Goal: Information Seeking & Learning: Learn about a topic

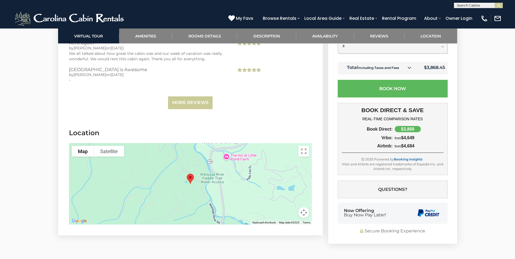
scroll to position [1277, 0]
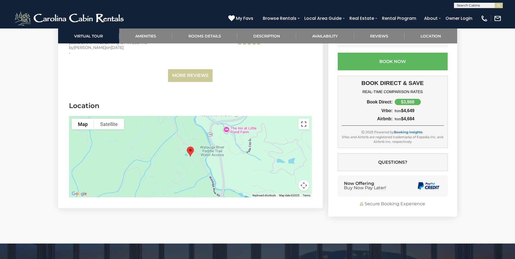
click at [303, 119] on button "Toggle fullscreen view" at bounding box center [304, 124] width 11 height 11
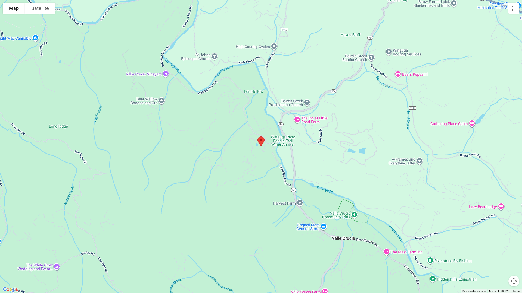
click at [514, 259] on button "Map camera controls" at bounding box center [513, 281] width 11 height 11
click at [499, 259] on button "Zoom out" at bounding box center [499, 281] width 11 height 11
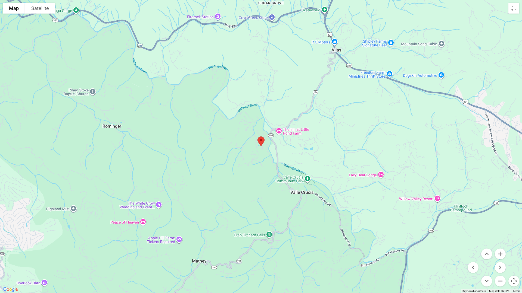
click at [500, 259] on button "Zoom out" at bounding box center [499, 281] width 11 height 11
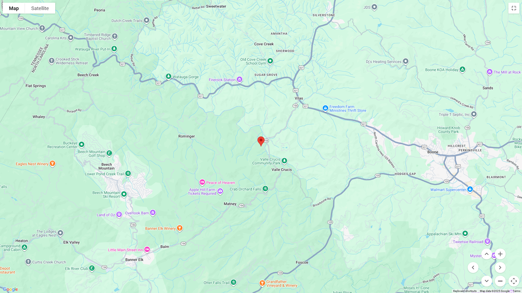
click at [500, 259] on button "Zoom out" at bounding box center [499, 281] width 11 height 11
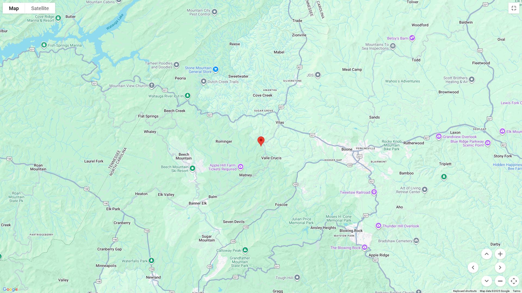
click at [500, 259] on button "Zoom out" at bounding box center [499, 281] width 11 height 11
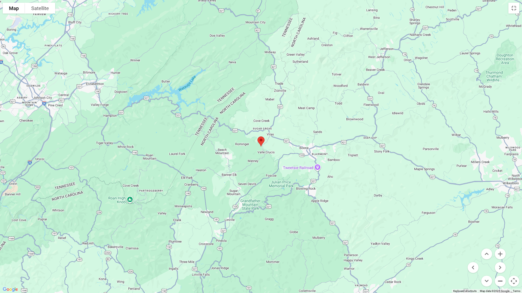
click at [500, 259] on button "Zoom out" at bounding box center [499, 281] width 11 height 11
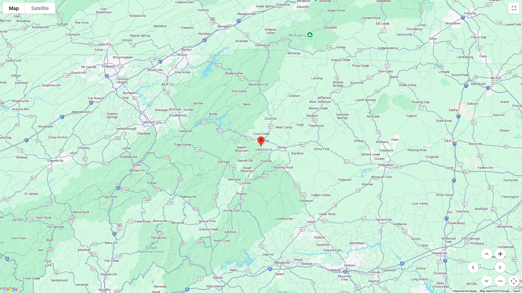
click at [499, 256] on button "Zoom in" at bounding box center [499, 254] width 11 height 11
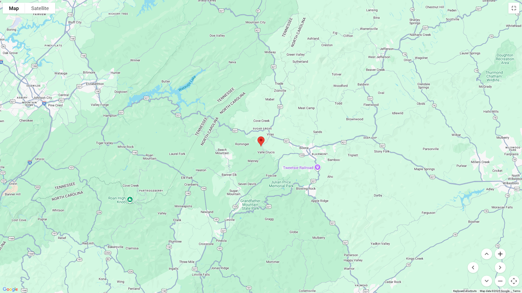
click at [499, 256] on button "Zoom in" at bounding box center [499, 254] width 11 height 11
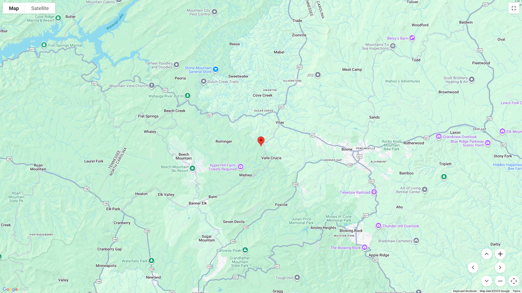
click at [499, 256] on button "Zoom in" at bounding box center [499, 254] width 11 height 11
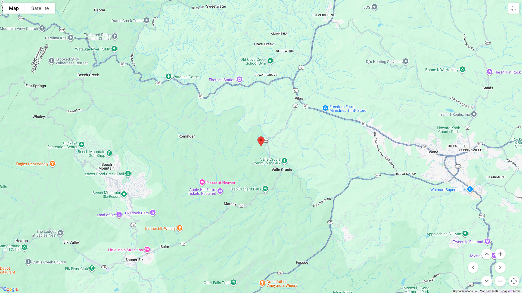
click at [499, 256] on button "Zoom in" at bounding box center [499, 254] width 11 height 11
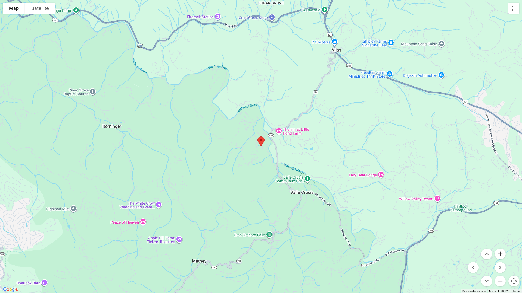
click at [499, 256] on button "Zoom in" at bounding box center [499, 254] width 11 height 11
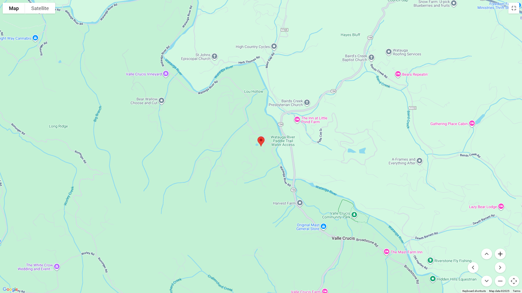
click at [499, 256] on button "Zoom in" at bounding box center [499, 254] width 11 height 11
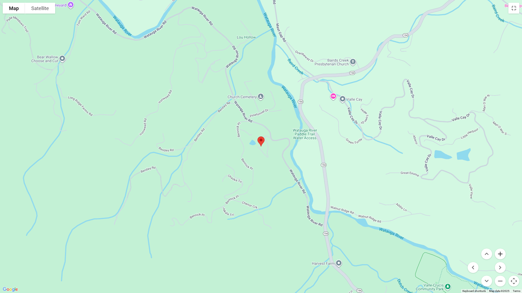
click at [499, 256] on button "Zoom in" at bounding box center [499, 254] width 11 height 11
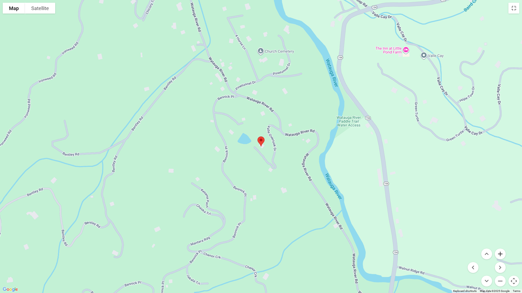
click at [499, 256] on button "Zoom in" at bounding box center [499, 254] width 11 height 11
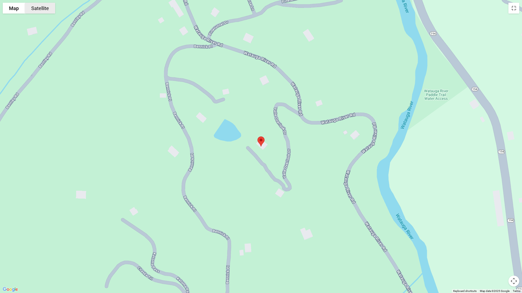
click at [39, 9] on button "Satellite" at bounding box center [40, 8] width 30 height 11
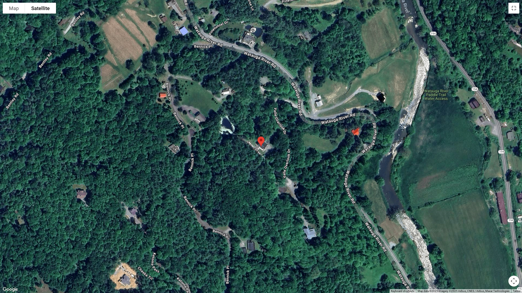
click at [515, 259] on button "Map camera controls" at bounding box center [513, 281] width 11 height 11
click at [501, 254] on button "Zoom in" at bounding box center [499, 254] width 11 height 11
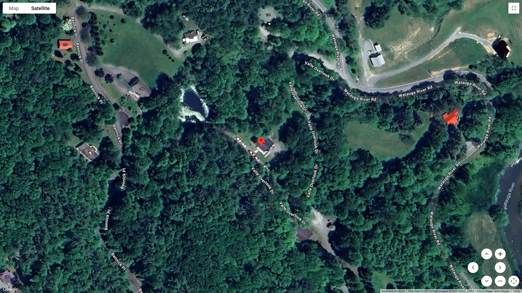
click at [501, 254] on button "Zoom in" at bounding box center [499, 254] width 11 height 11
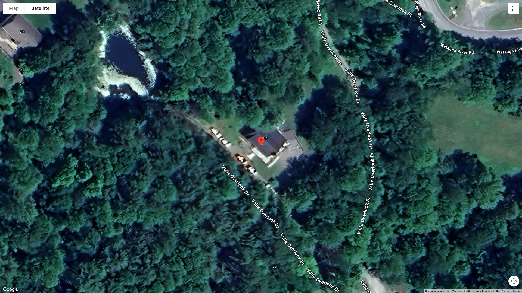
click at [515, 10] on button "Toggle fullscreen view" at bounding box center [513, 8] width 11 height 11
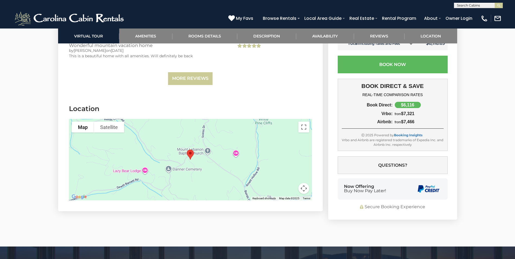
scroll to position [1358, 0]
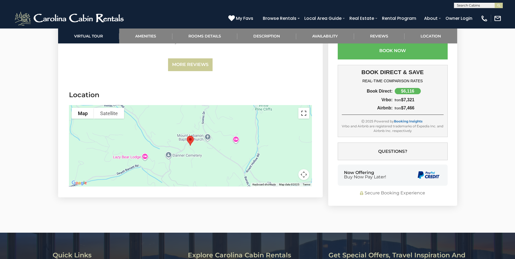
click at [304, 114] on button "Toggle fullscreen view" at bounding box center [304, 113] width 11 height 11
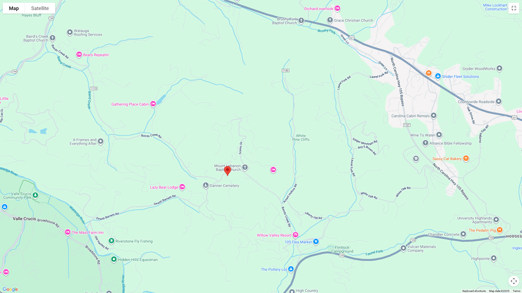
drag, startPoint x: 395, startPoint y: 91, endPoint x: 365, endPoint y: 120, distance: 41.9
click at [365, 120] on div at bounding box center [261, 146] width 522 height 293
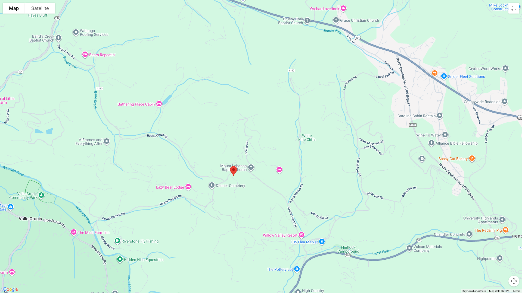
click at [513, 259] on button "Map camera controls" at bounding box center [513, 281] width 11 height 11
click at [499, 253] on button "Zoom in" at bounding box center [499, 254] width 11 height 11
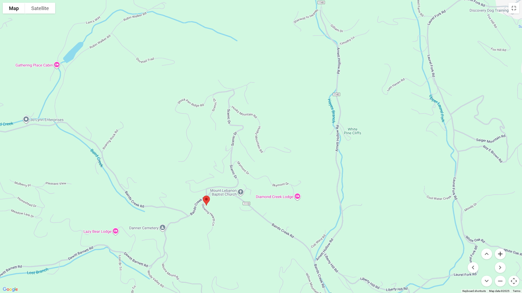
click at [499, 253] on button "Zoom in" at bounding box center [499, 254] width 11 height 11
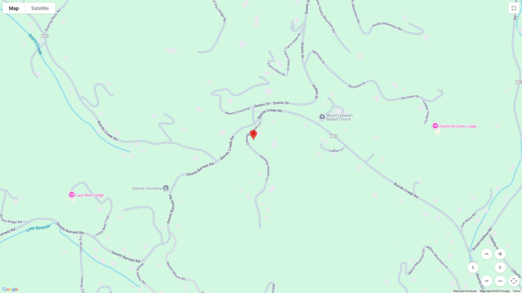
drag, startPoint x: 312, startPoint y: 248, endPoint x: 429, endPoint y: 124, distance: 170.4
click at [418, 122] on div at bounding box center [261, 146] width 522 height 293
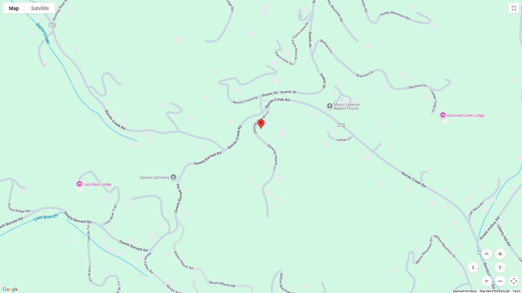
drag, startPoint x: 400, startPoint y: 202, endPoint x: 403, endPoint y: 178, distance: 23.3
click at [403, 178] on div at bounding box center [261, 146] width 522 height 293
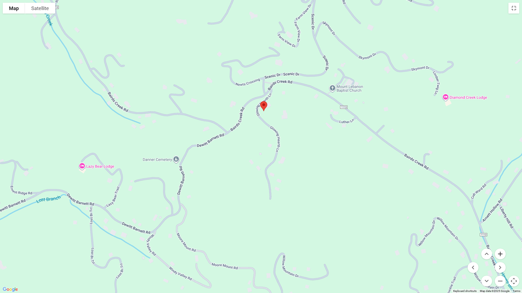
click at [500, 254] on button "Zoom in" at bounding box center [499, 254] width 11 height 11
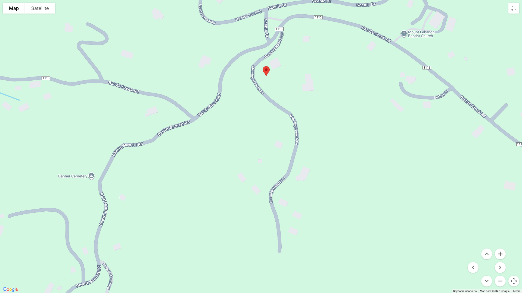
click at [500, 254] on button "Zoom in" at bounding box center [499, 254] width 11 height 11
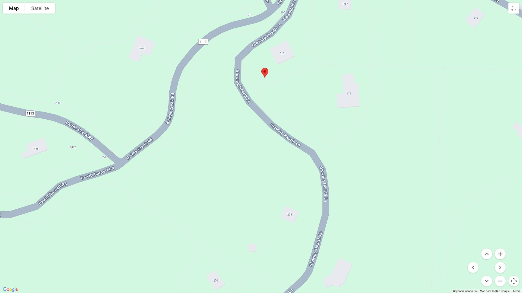
drag, startPoint x: 461, startPoint y: 190, endPoint x: 457, endPoint y: 243, distance: 53.1
click at [457, 242] on div at bounding box center [261, 146] width 522 height 293
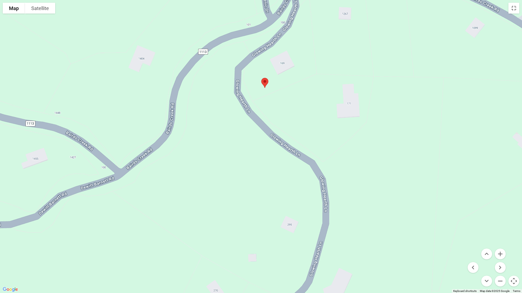
drag, startPoint x: 469, startPoint y: 207, endPoint x: 467, endPoint y: 218, distance: 11.2
click at [467, 218] on div at bounding box center [261, 146] width 522 height 293
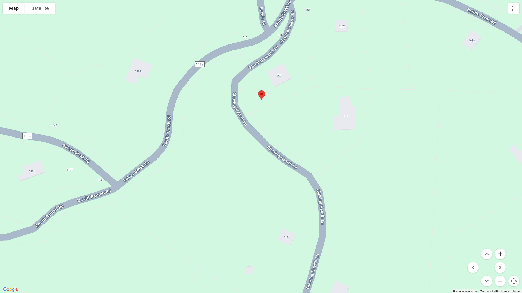
click at [501, 254] on button "Zoom in" at bounding box center [499, 254] width 11 height 11
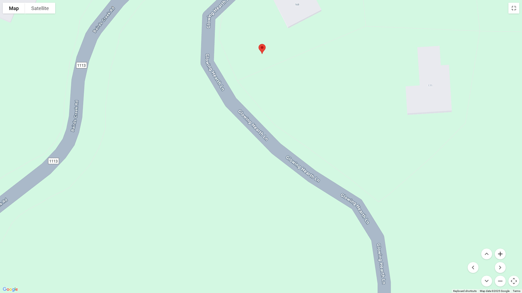
click at [501, 254] on button "Zoom in" at bounding box center [499, 254] width 11 height 11
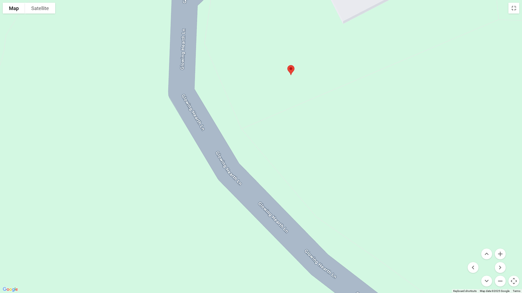
drag, startPoint x: 438, startPoint y: 157, endPoint x: 469, endPoint y: 288, distance: 134.5
click at [469, 259] on div "Map Terrain Satellite Labels Keyboard shortcuts Map Data Map data ©2025 Google …" at bounding box center [261, 146] width 522 height 293
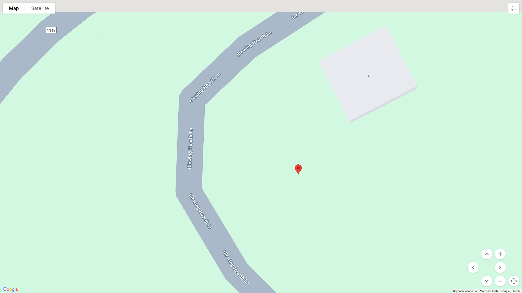
drag, startPoint x: 417, startPoint y: 208, endPoint x: 400, endPoint y: 258, distance: 53.4
click at [400, 258] on div at bounding box center [261, 146] width 522 height 293
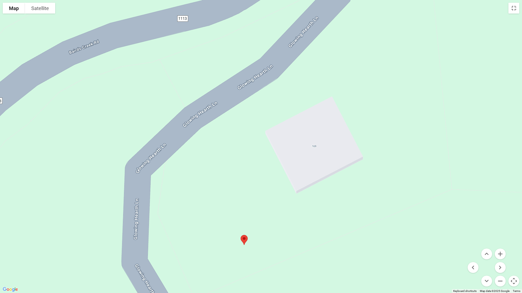
drag, startPoint x: 396, startPoint y: 260, endPoint x: 363, endPoint y: 271, distance: 34.5
click at [363, 259] on div at bounding box center [261, 146] width 522 height 293
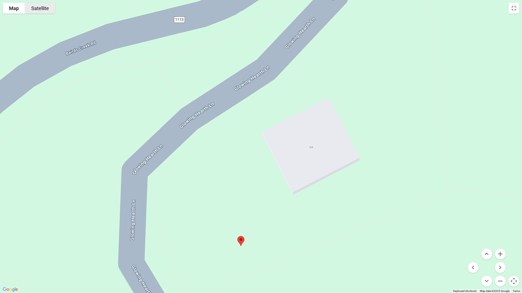
click at [41, 11] on button "Satellite" at bounding box center [40, 8] width 30 height 11
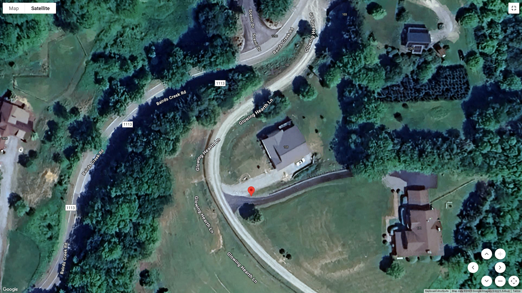
click at [515, 8] on button "Toggle fullscreen view" at bounding box center [513, 8] width 11 height 11
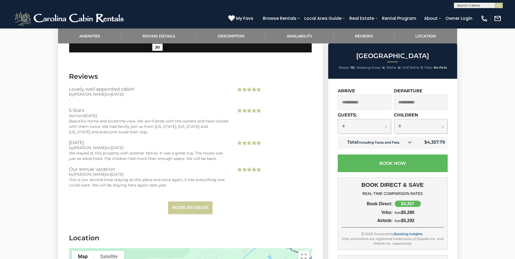
scroll to position [1249, 0]
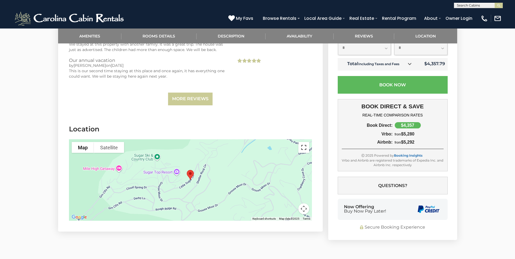
click at [305, 142] on button "Toggle fullscreen view" at bounding box center [304, 147] width 11 height 11
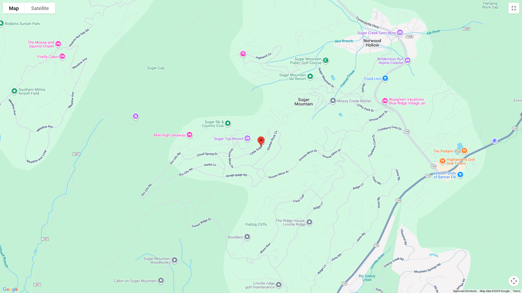
click at [513, 259] on button "Map camera controls" at bounding box center [513, 281] width 11 height 11
click at [498, 259] on button "Zoom out" at bounding box center [499, 281] width 11 height 11
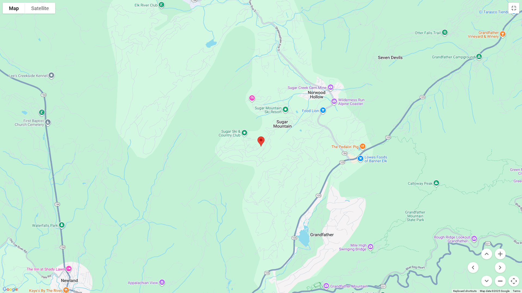
click at [498, 259] on button "Zoom out" at bounding box center [499, 281] width 11 height 11
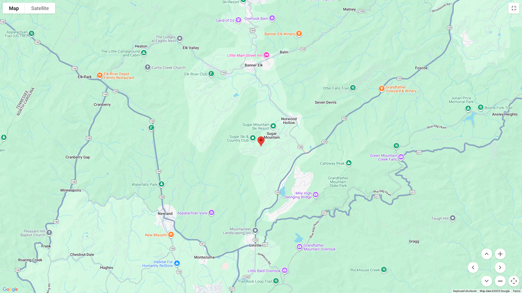
click at [498, 259] on button "Zoom out" at bounding box center [499, 281] width 11 height 11
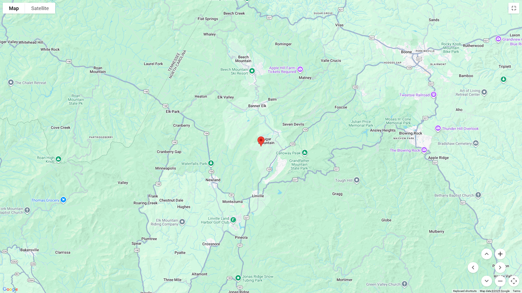
click at [500, 255] on button "Zoom in" at bounding box center [499, 254] width 11 height 11
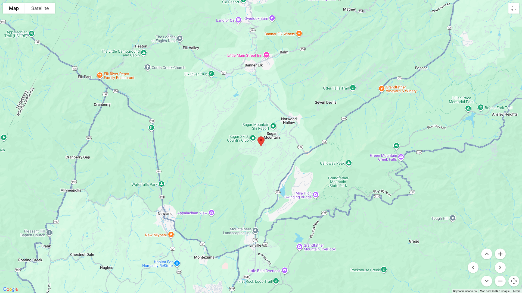
click at [500, 255] on button "Zoom in" at bounding box center [499, 254] width 11 height 11
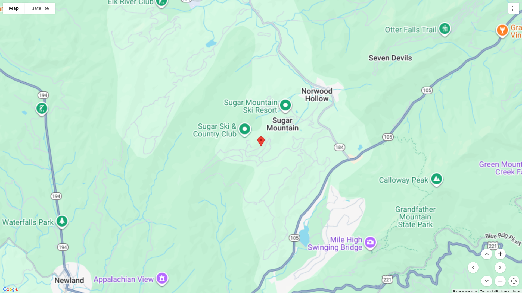
click at [500, 255] on button "Zoom in" at bounding box center [499, 254] width 11 height 11
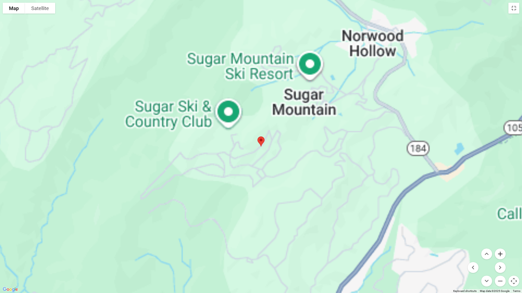
click at [500, 255] on button "Zoom in" at bounding box center [499, 254] width 11 height 11
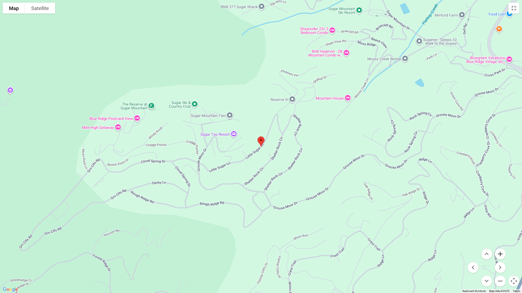
click at [500, 256] on button "Zoom in" at bounding box center [499, 254] width 11 height 11
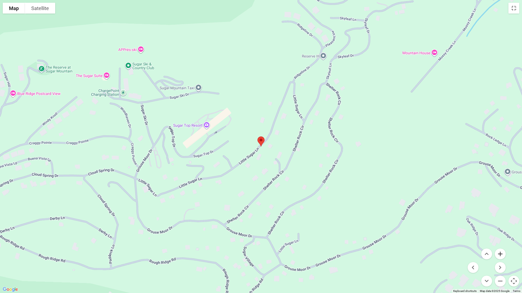
click at [500, 256] on button "Zoom in" at bounding box center [499, 254] width 11 height 11
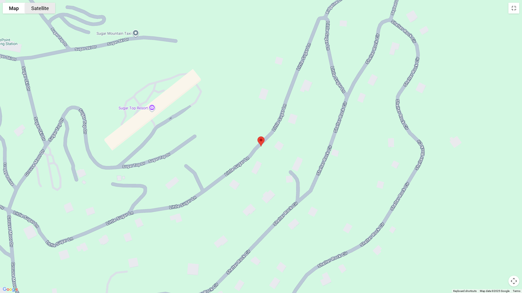
click at [44, 7] on button "Satellite" at bounding box center [40, 8] width 30 height 11
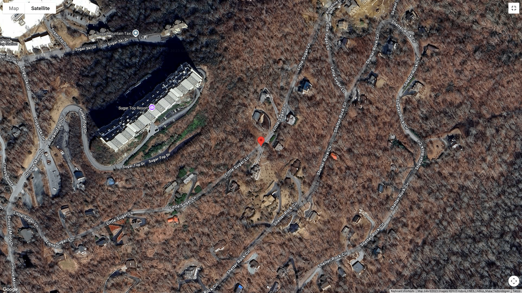
click at [513, 11] on button "Toggle fullscreen view" at bounding box center [513, 8] width 11 height 11
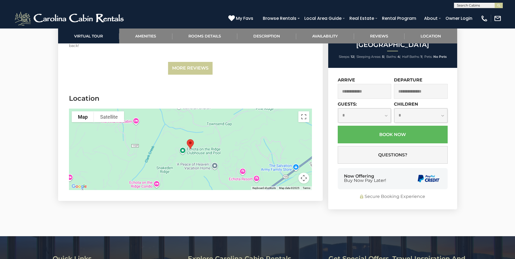
scroll to position [1467, 0]
click at [304, 111] on button "Toggle fullscreen view" at bounding box center [304, 116] width 11 height 11
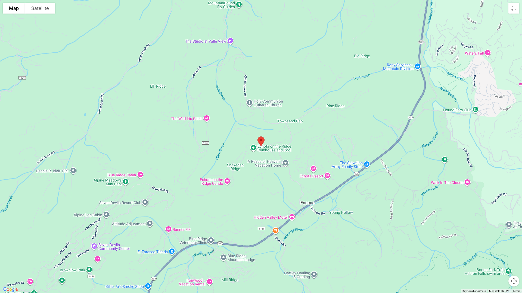
click at [513, 259] on button "Map camera controls" at bounding box center [513, 281] width 11 height 11
click at [498, 259] on button "Zoom out" at bounding box center [499, 281] width 11 height 11
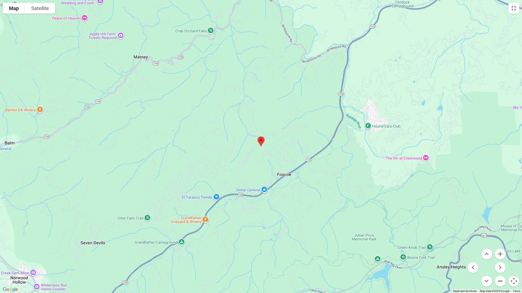
click at [498, 259] on button "Zoom out" at bounding box center [499, 281] width 11 height 11
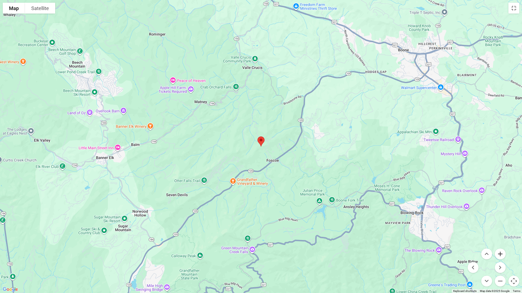
click at [499, 252] on button "Zoom in" at bounding box center [499, 254] width 11 height 11
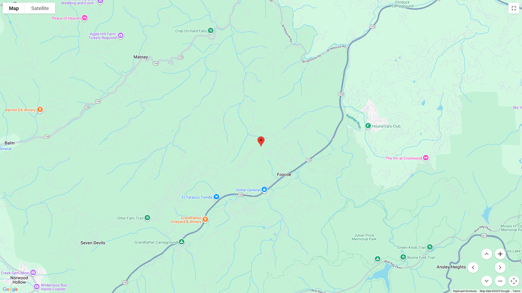
click at [499, 252] on button "Zoom in" at bounding box center [499, 254] width 11 height 11
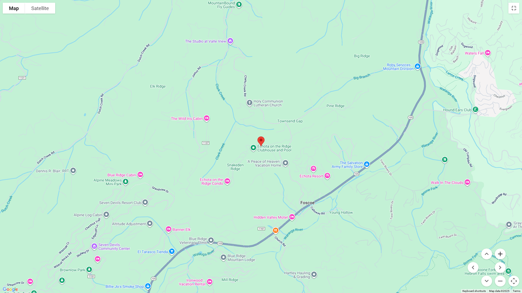
click at [499, 252] on button "Zoom in" at bounding box center [499, 254] width 11 height 11
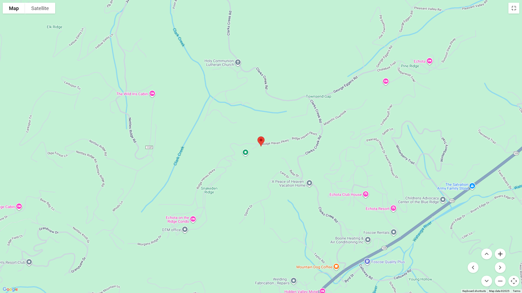
click at [499, 252] on button "Zoom in" at bounding box center [499, 254] width 11 height 11
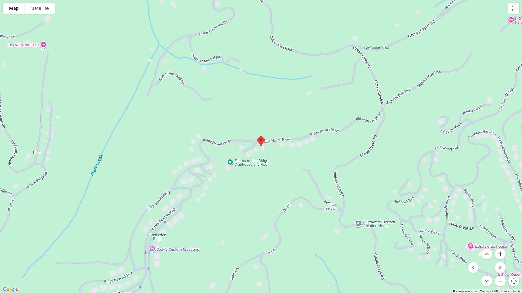
click at [499, 252] on button "Zoom in" at bounding box center [499, 254] width 11 height 11
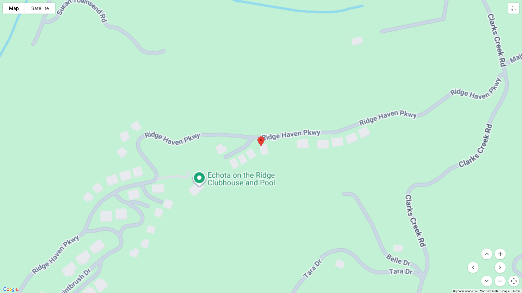
click at [499, 252] on button "Zoom in" at bounding box center [499, 254] width 11 height 11
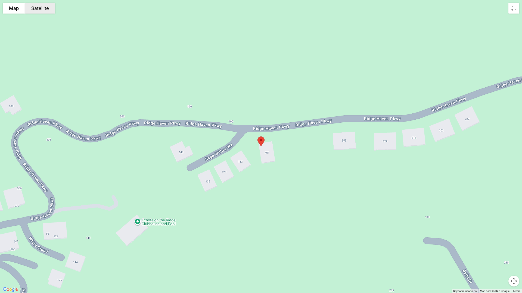
click at [39, 8] on button "Satellite" at bounding box center [40, 8] width 30 height 11
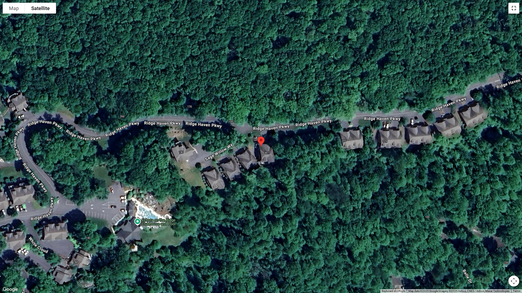
click at [514, 9] on button "Toggle fullscreen view" at bounding box center [513, 8] width 11 height 11
